Goal: Transaction & Acquisition: Book appointment/travel/reservation

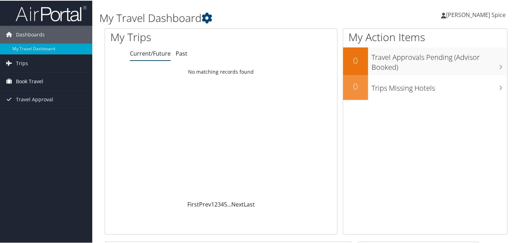
click at [23, 79] on span "Book Travel" at bounding box center [29, 81] width 27 height 18
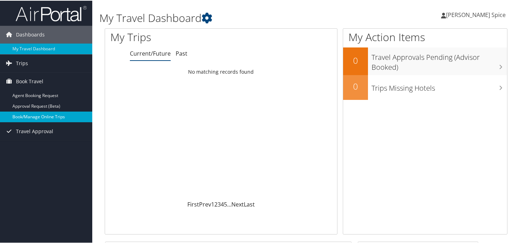
click at [29, 117] on link "Book/Manage Online Trips" at bounding box center [46, 116] width 92 height 11
